Goal: Navigation & Orientation: Find specific page/section

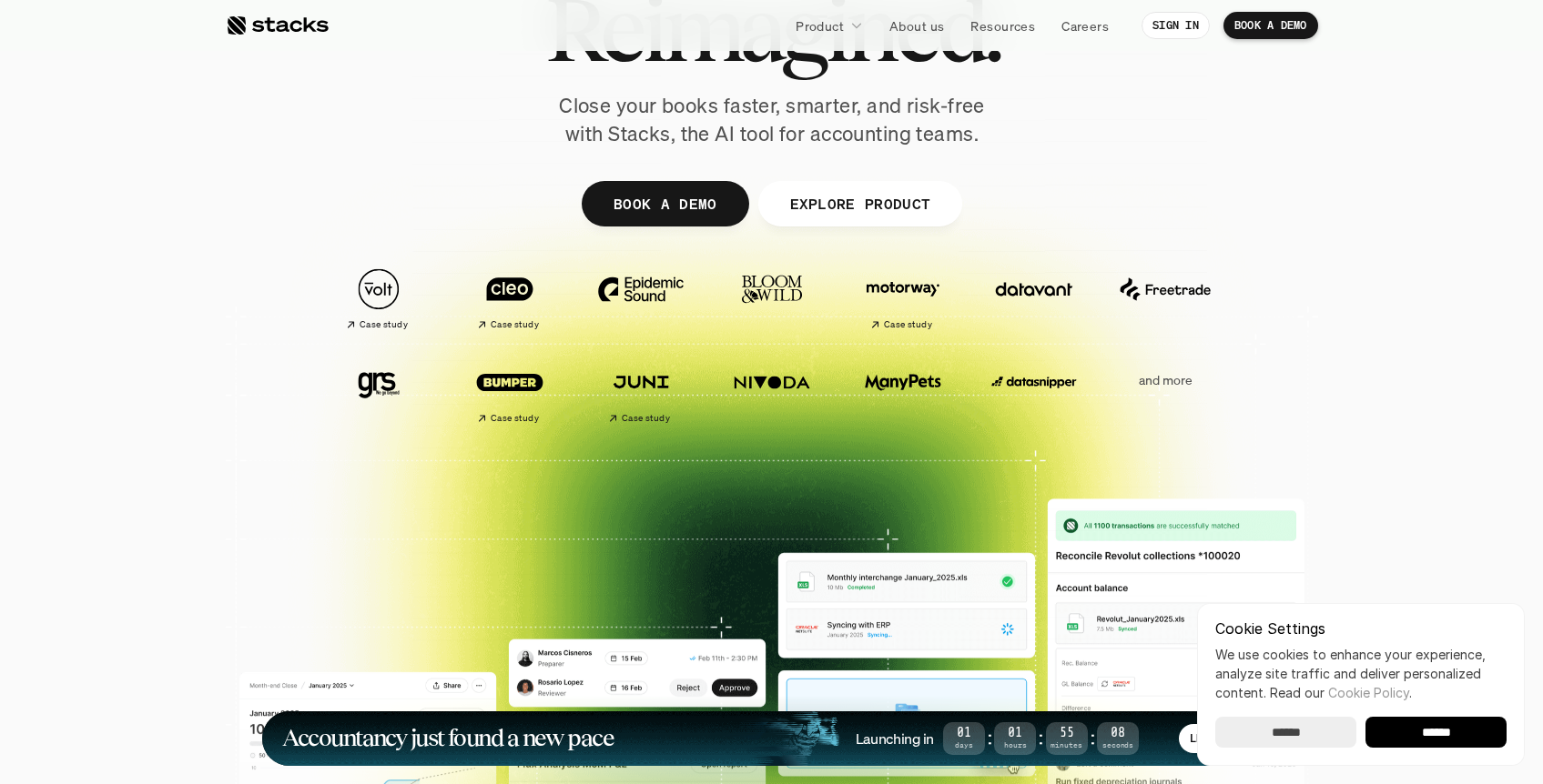
scroll to position [754, 0]
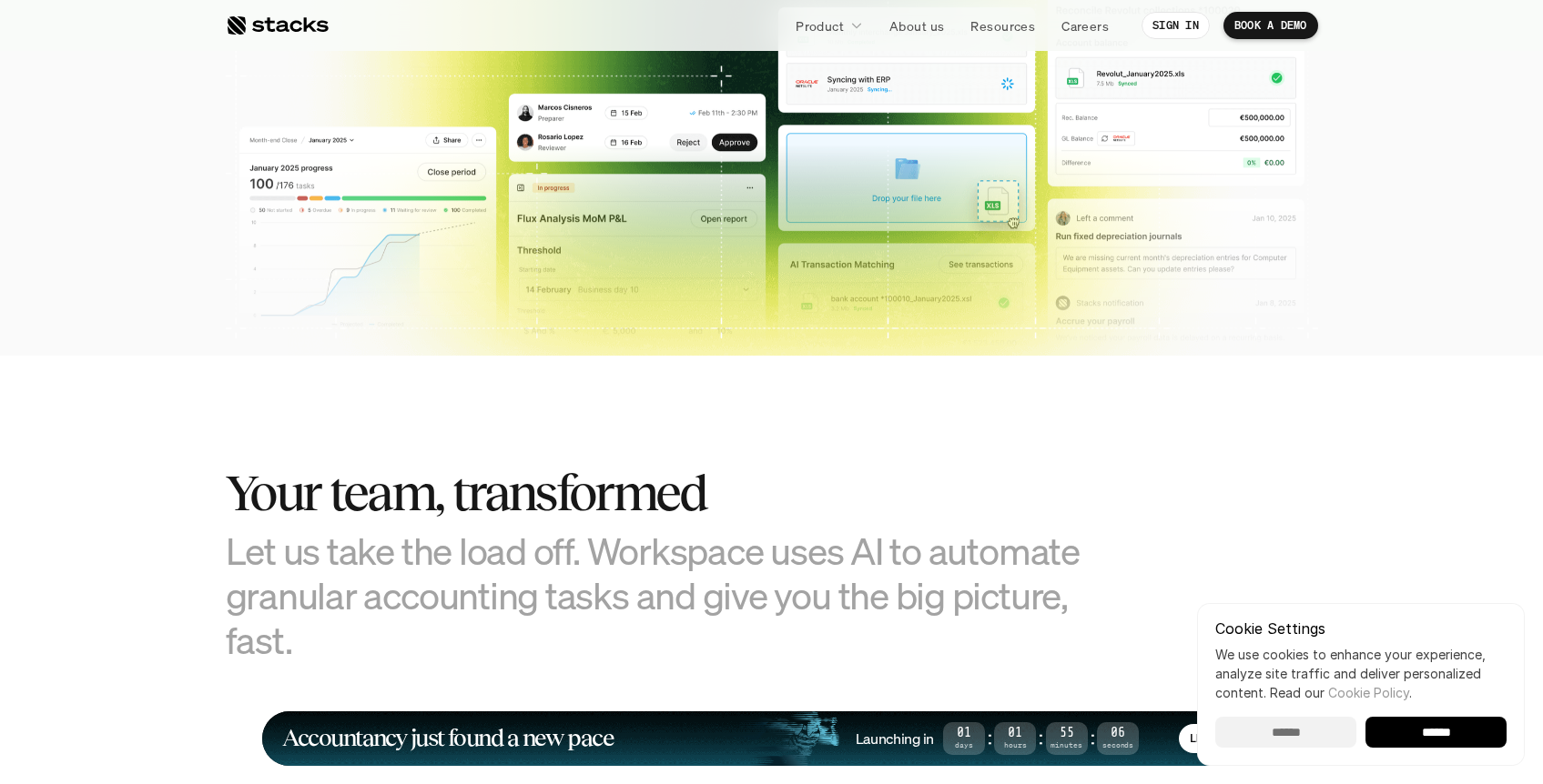
click at [1305, 742] on input "******" at bounding box center [1285, 732] width 141 height 31
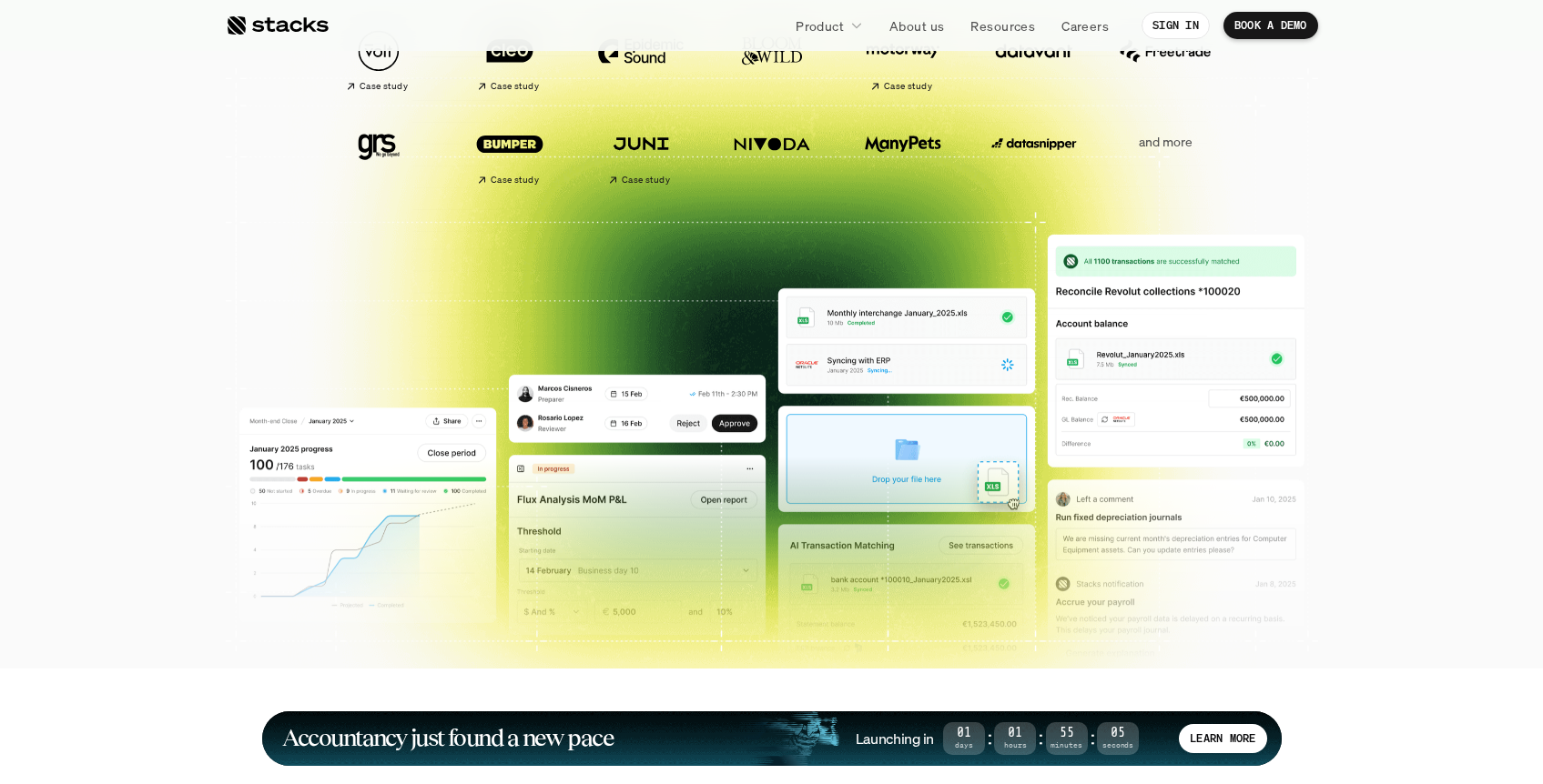
scroll to position [435, 0]
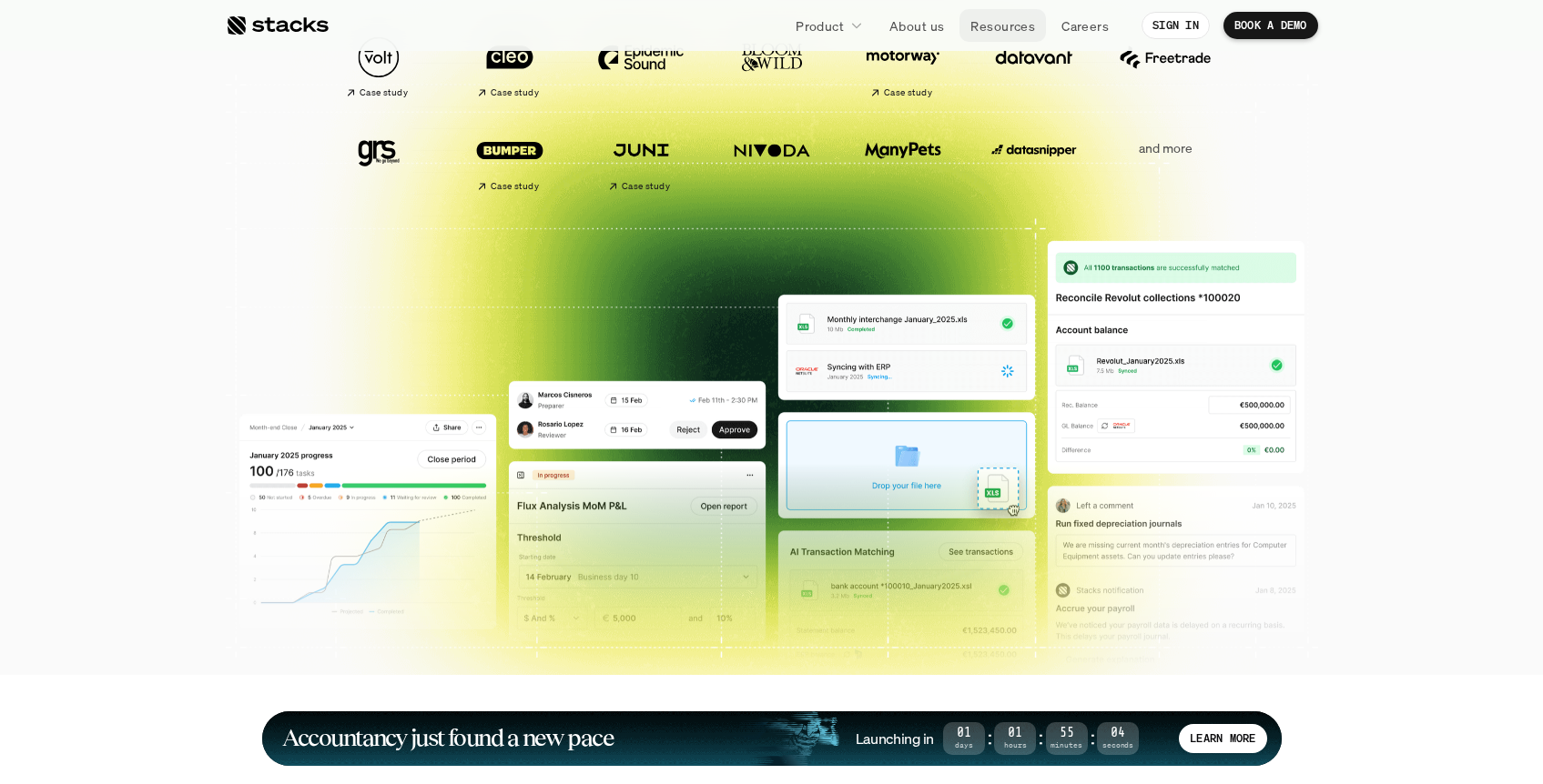
click at [997, 26] on p "Resources" at bounding box center [1002, 26] width 64 height 19
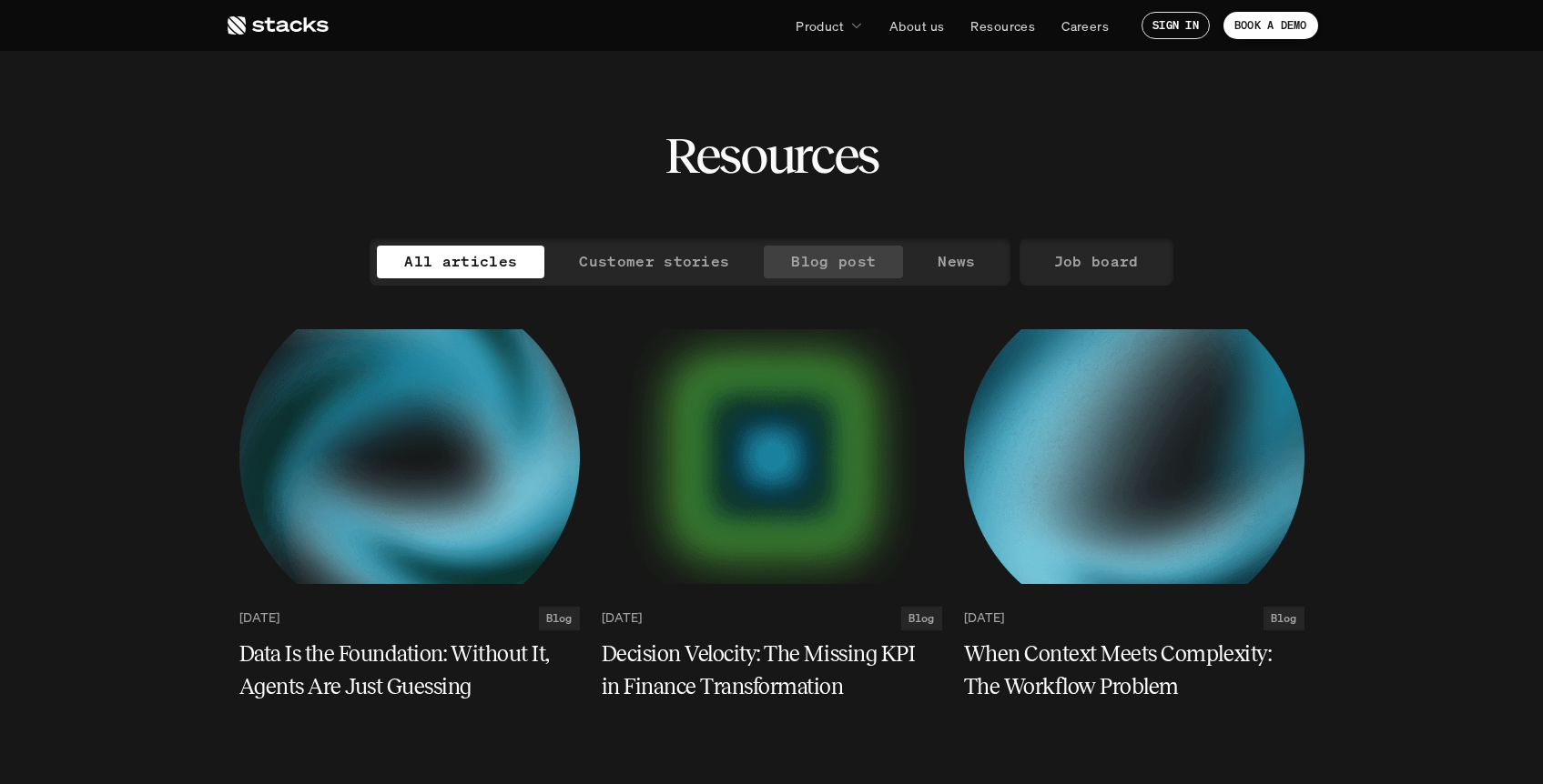
click at [828, 263] on p "Blog post" at bounding box center [833, 261] width 84 height 27
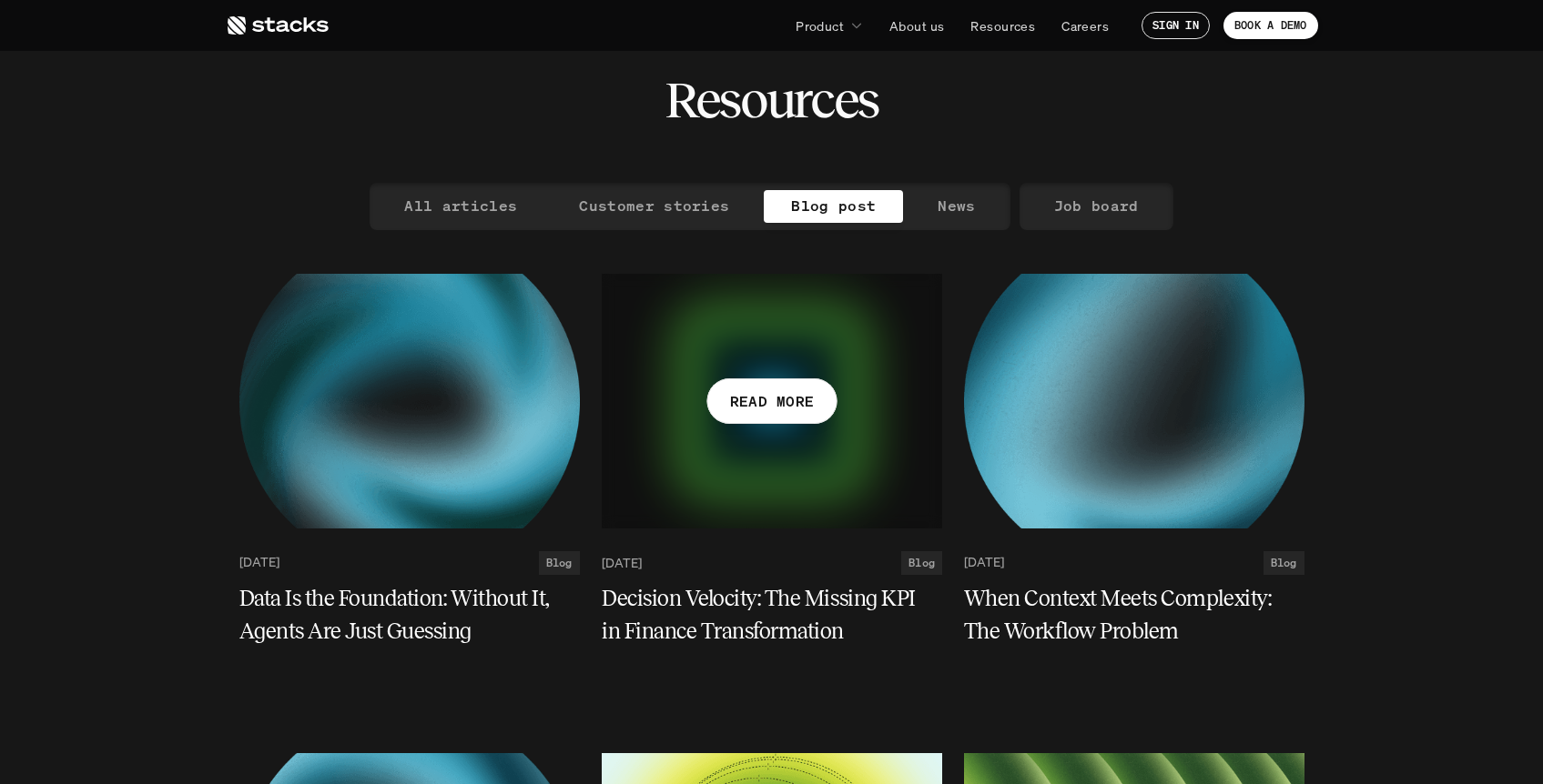
scroll to position [97, 0]
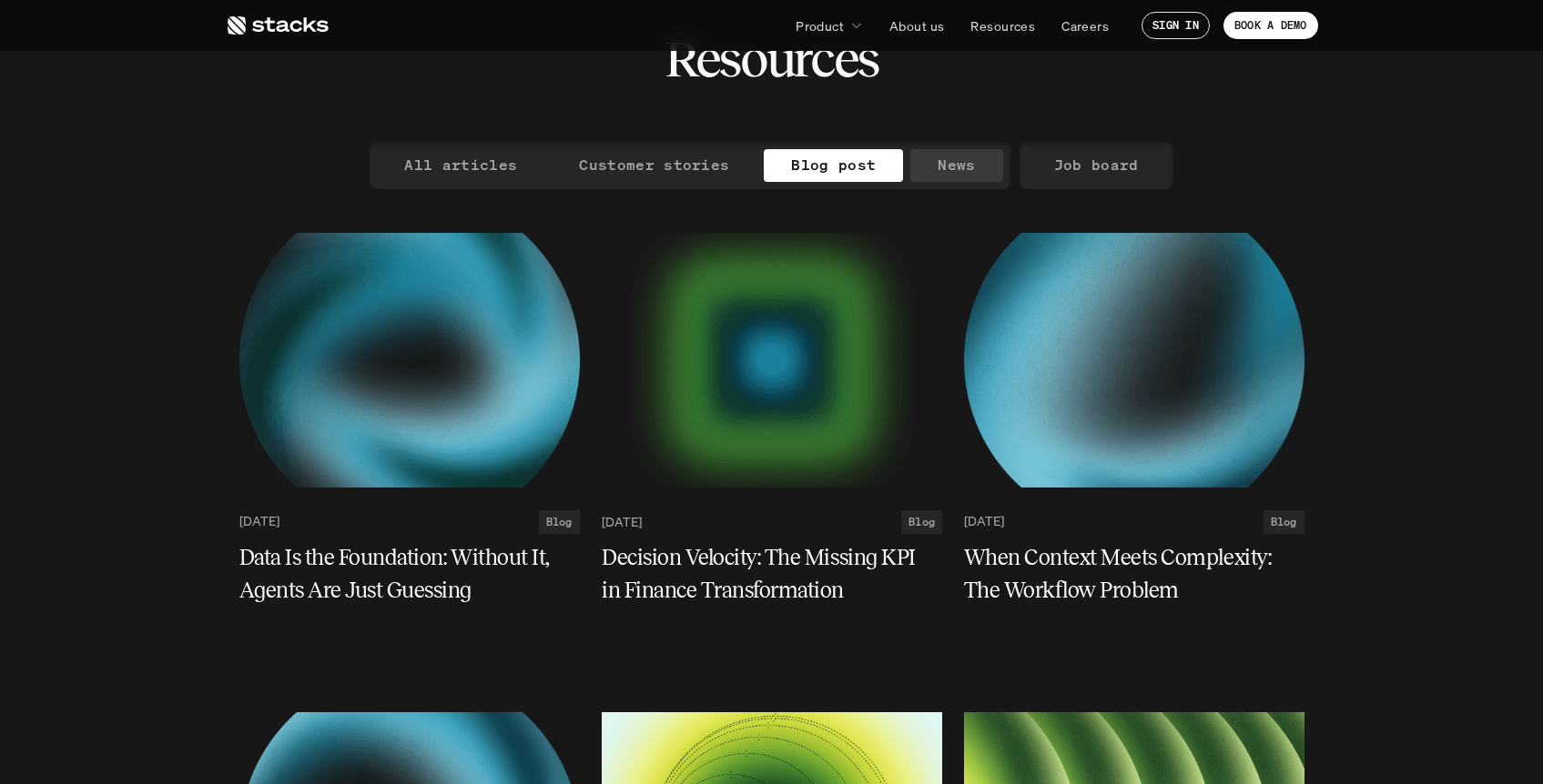
click at [938, 166] on p "News" at bounding box center [956, 166] width 37 height 27
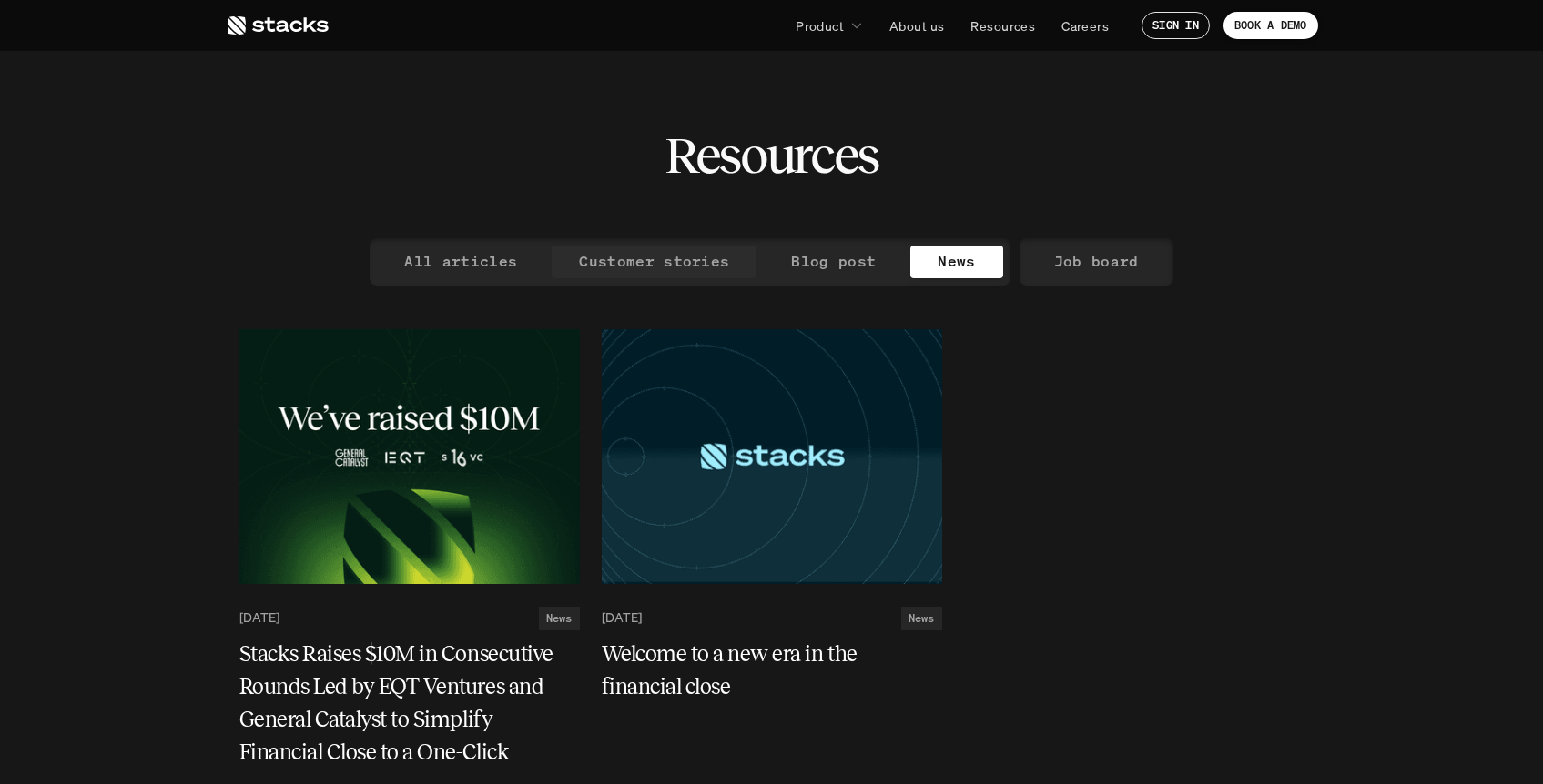
click at [624, 269] on p "Customer stories" at bounding box center [653, 261] width 150 height 27
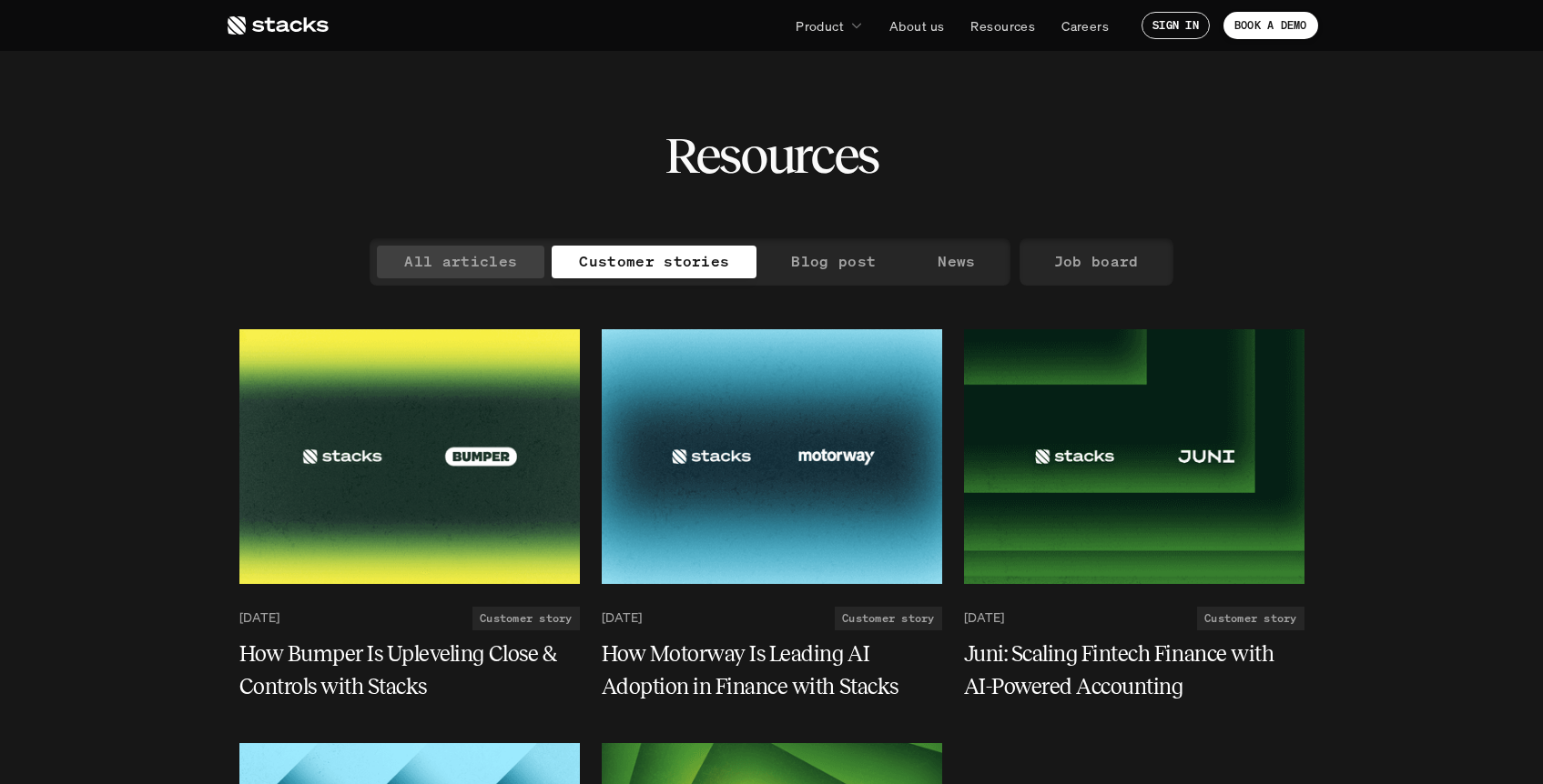
click at [490, 268] on p "All articles" at bounding box center [461, 261] width 113 height 27
